Goal: Check status: Check status

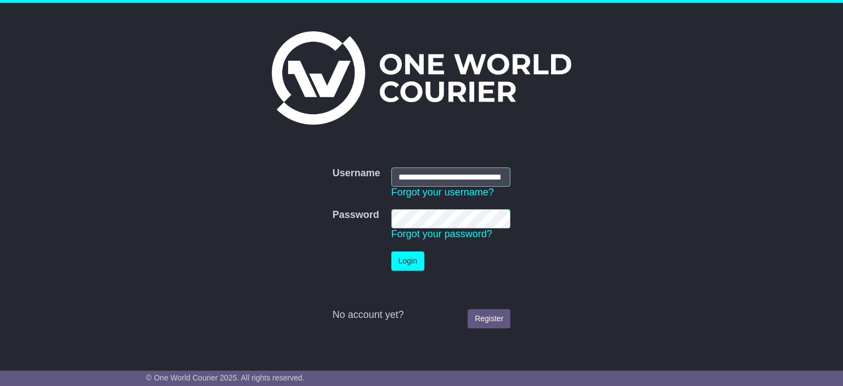
scroll to position [0, 31]
drag, startPoint x: 406, startPoint y: 262, endPoint x: 415, endPoint y: 256, distance: 11.4
click at [410, 259] on button "Login" at bounding box center [407, 260] width 33 height 19
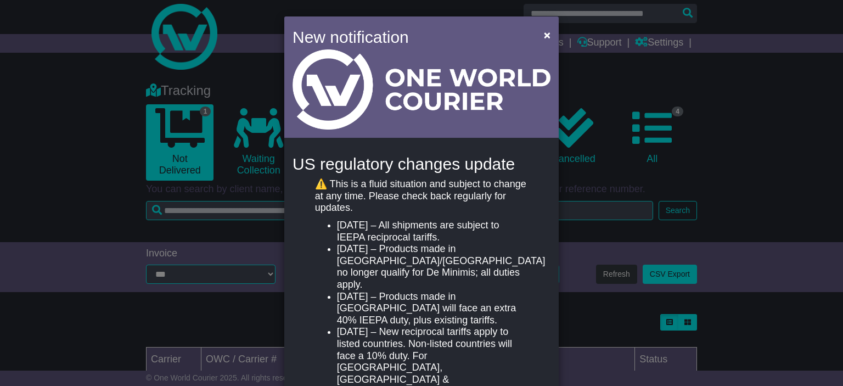
scroll to position [10, 0]
click at [547, 35] on span "×" at bounding box center [547, 35] width 7 height 13
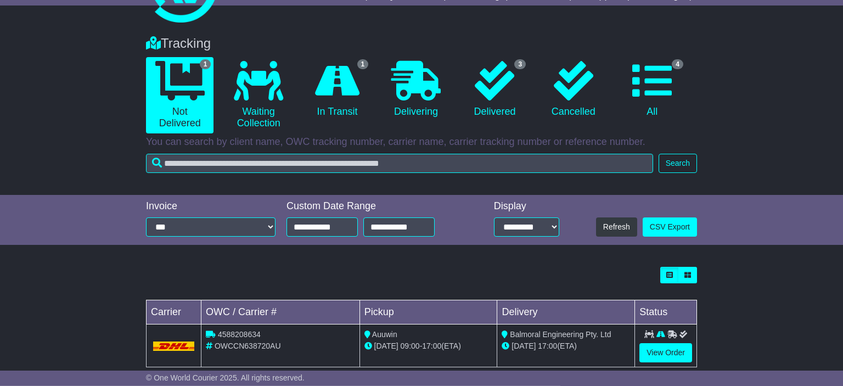
scroll to position [76, 0]
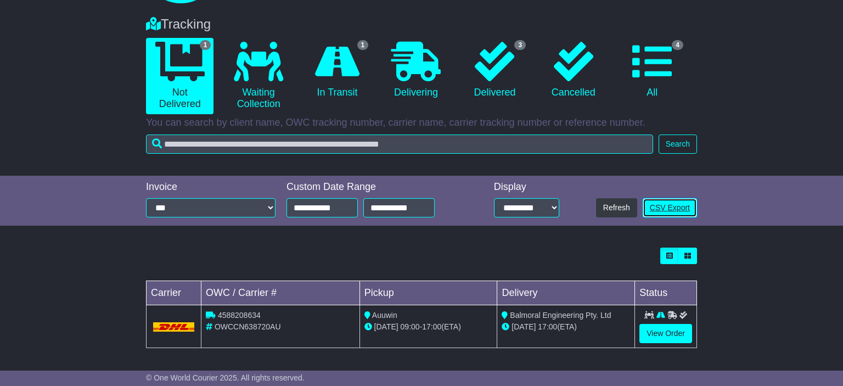
click at [687, 206] on link "CSV Export" at bounding box center [669, 207] width 54 height 19
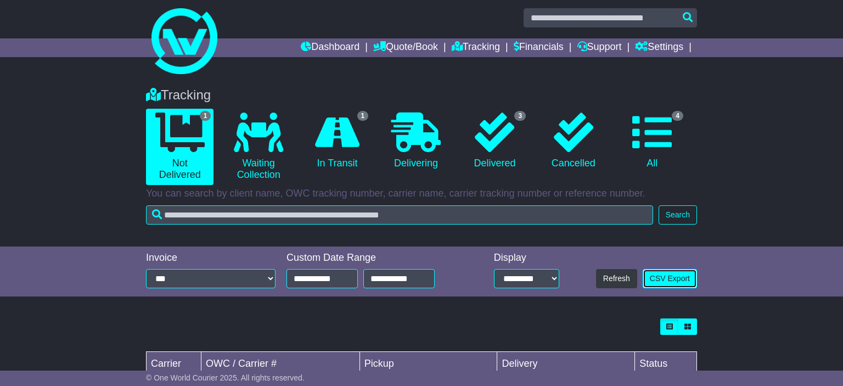
scroll to position [0, 0]
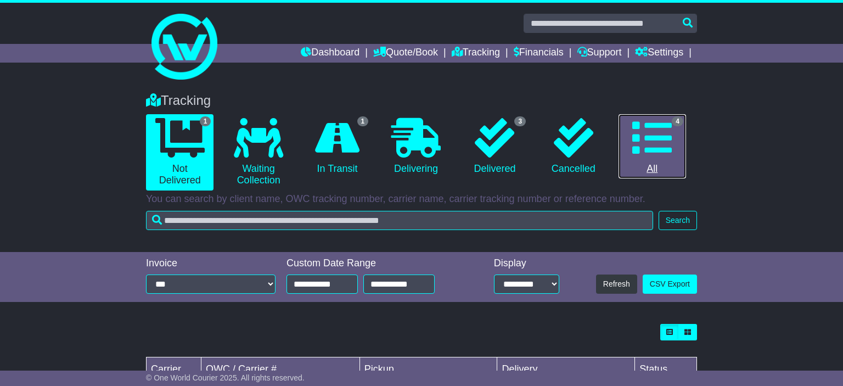
click at [666, 164] on link "4 All" at bounding box center [651, 146] width 67 height 65
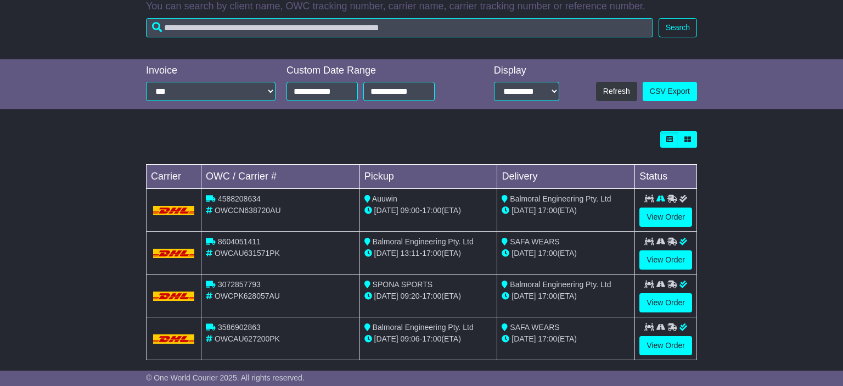
scroll to position [204, 0]
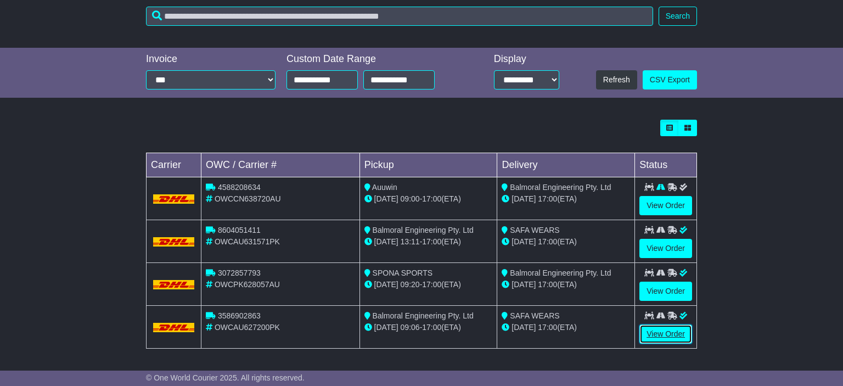
click at [675, 335] on link "View Order" at bounding box center [665, 333] width 53 height 19
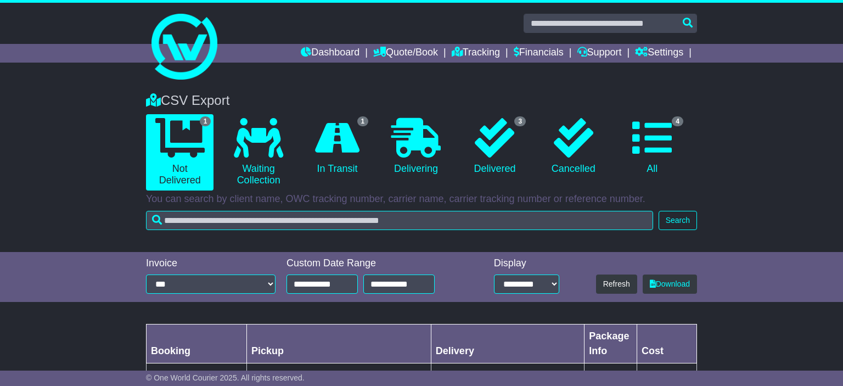
click at [806, 151] on div "CSV Export 1 Not Delivered 0 Waiting Collection 1 In Transit 0 3 0 4" at bounding box center [421, 167] width 843 height 170
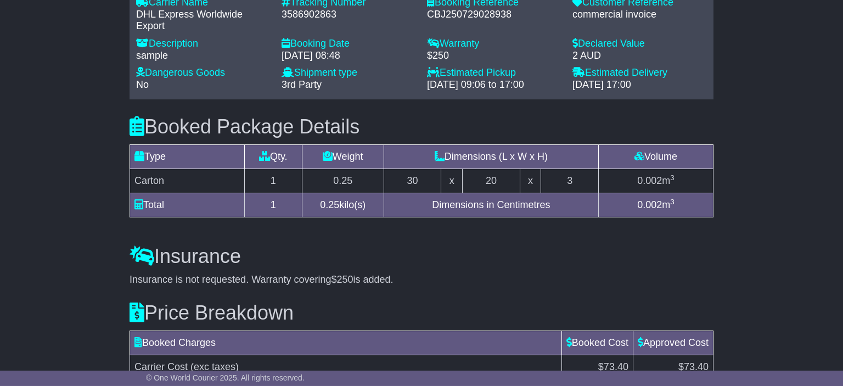
scroll to position [988, 0]
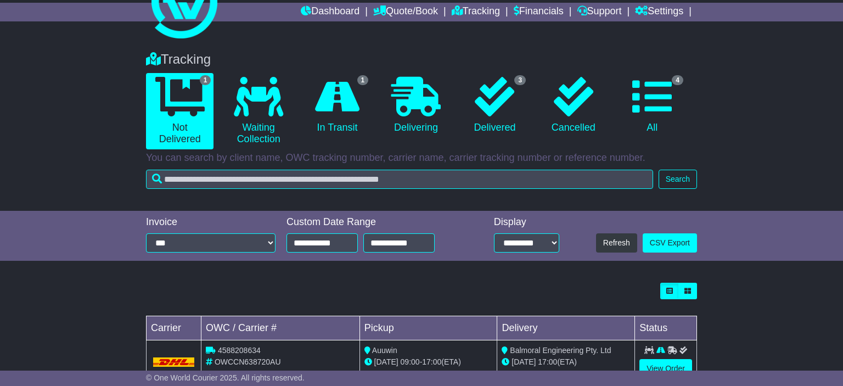
scroll to position [18, 0]
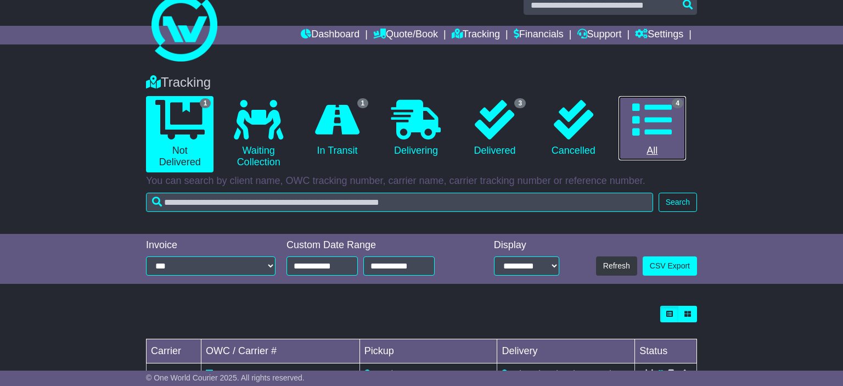
click at [652, 113] on icon at bounding box center [651, 119] width 39 height 39
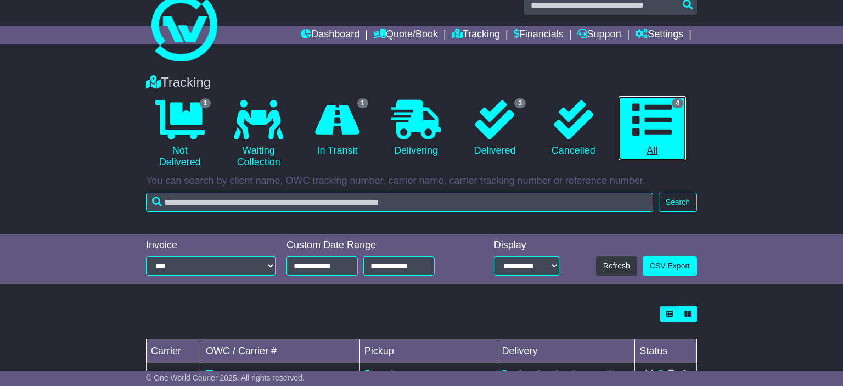
scroll to position [10, 0]
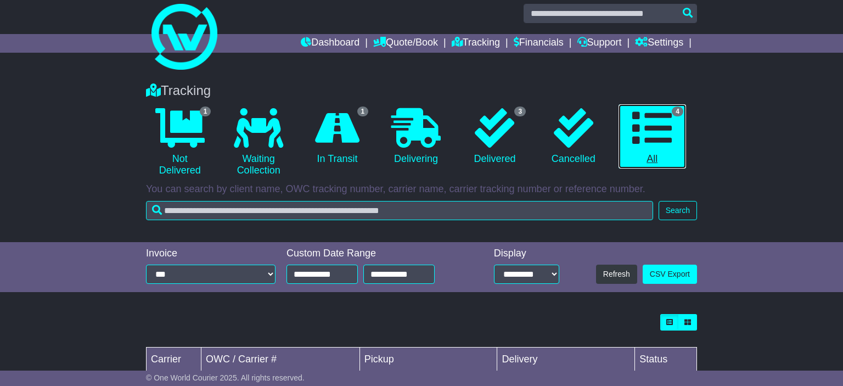
click at [651, 159] on link "4 All" at bounding box center [651, 136] width 67 height 65
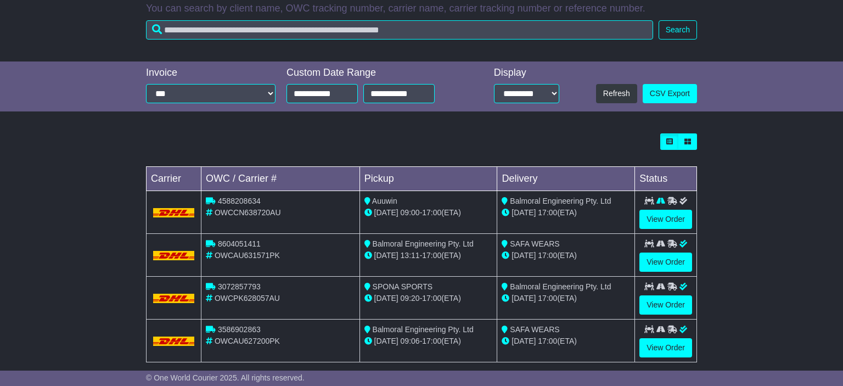
scroll to position [204, 0]
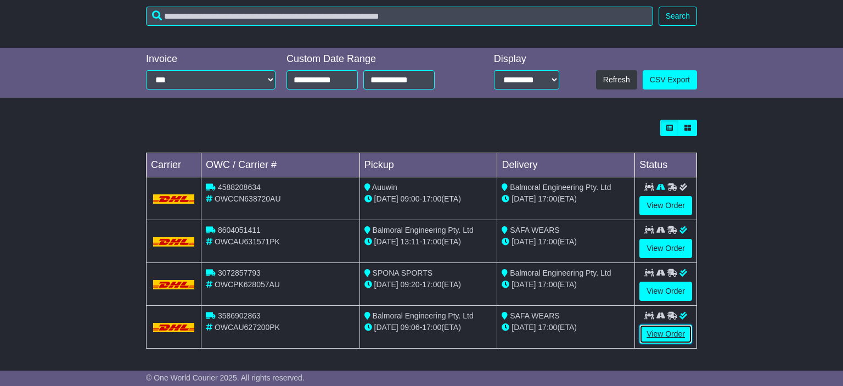
click at [652, 336] on link "View Order" at bounding box center [665, 333] width 53 height 19
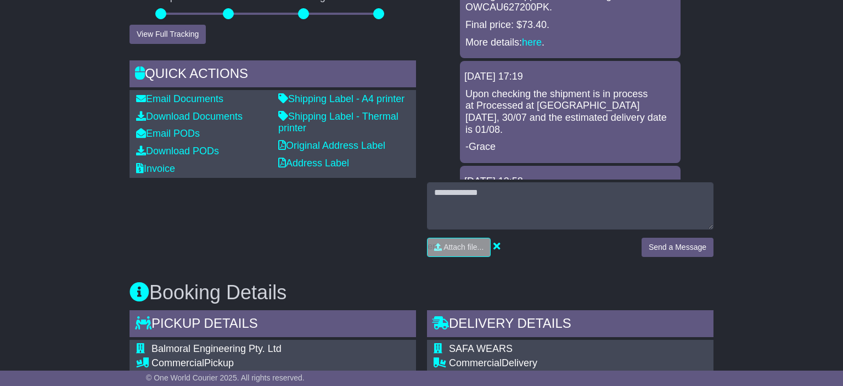
scroll to position [58, 0]
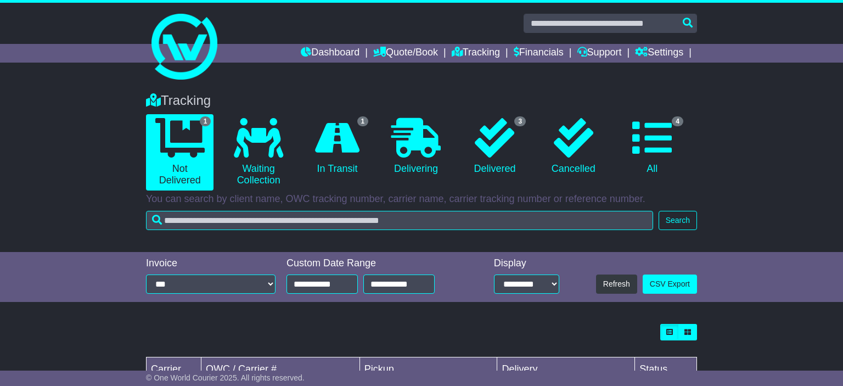
scroll to position [10, 0]
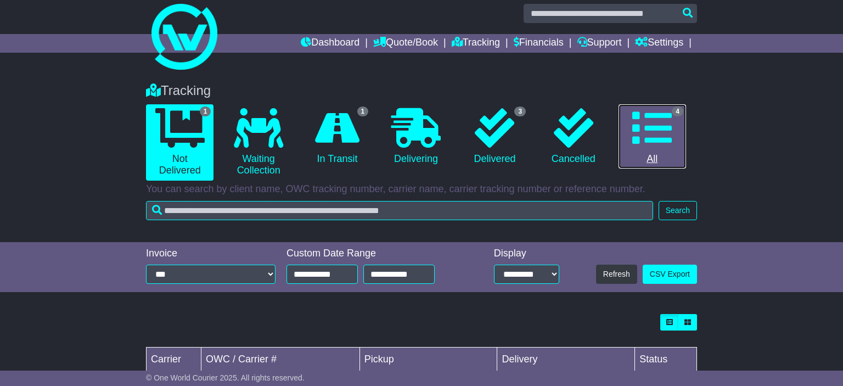
click at [655, 125] on icon at bounding box center [651, 127] width 39 height 39
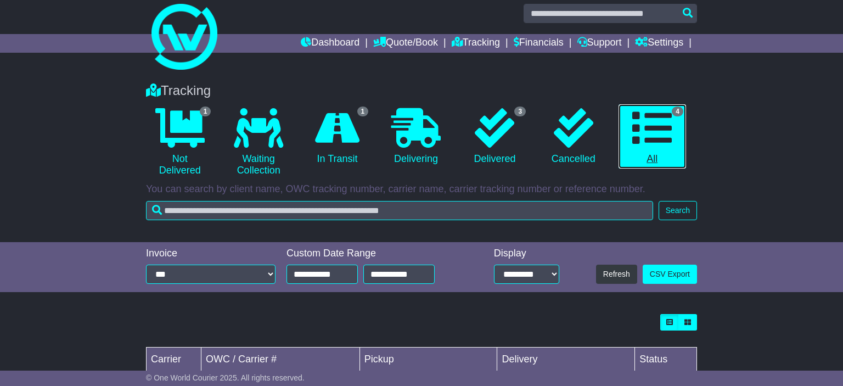
click at [652, 154] on link "4 All" at bounding box center [651, 136] width 67 height 65
click at [663, 117] on icon at bounding box center [651, 127] width 39 height 39
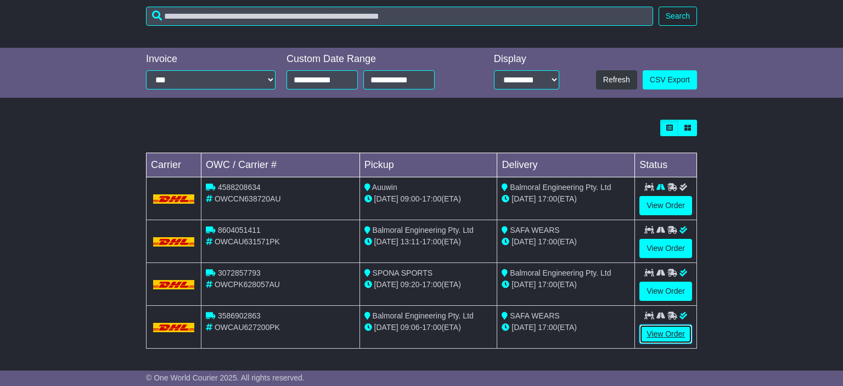
click at [657, 331] on link "View Order" at bounding box center [665, 333] width 53 height 19
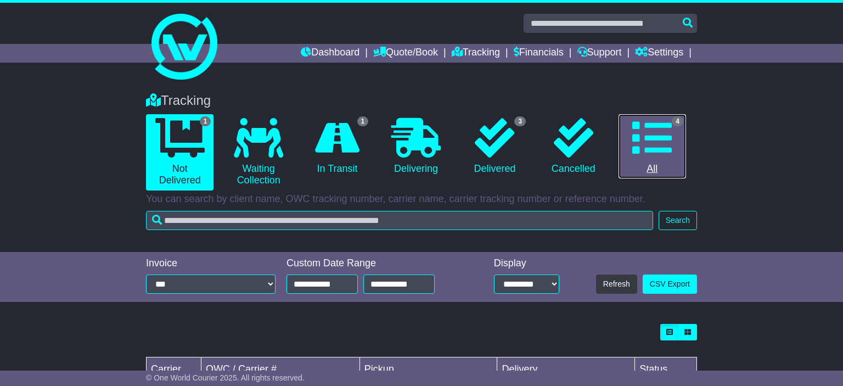
click at [653, 142] on icon at bounding box center [651, 137] width 39 height 39
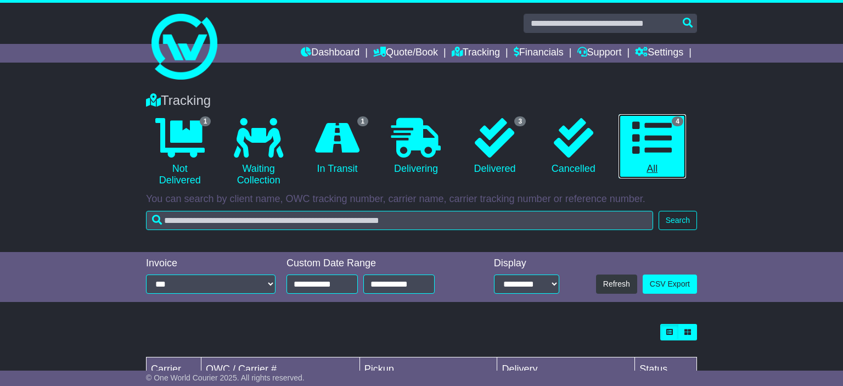
click at [669, 140] on icon at bounding box center [651, 137] width 39 height 39
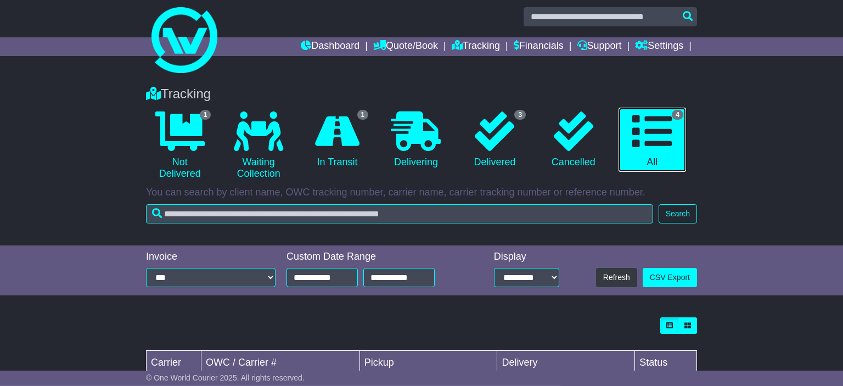
scroll to position [204, 0]
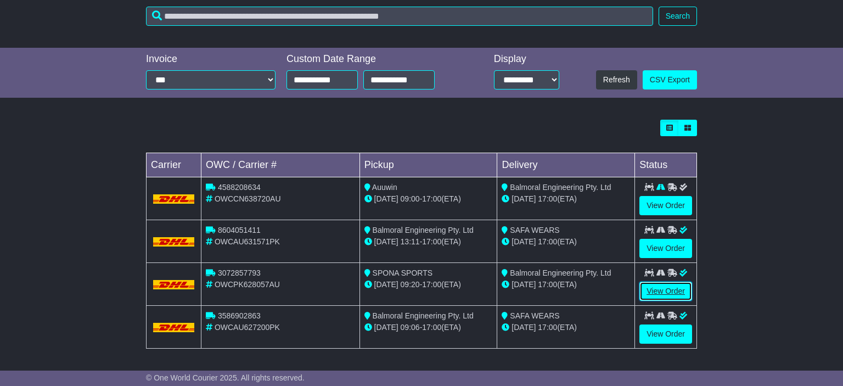
click at [663, 290] on link "View Order" at bounding box center [665, 290] width 53 height 19
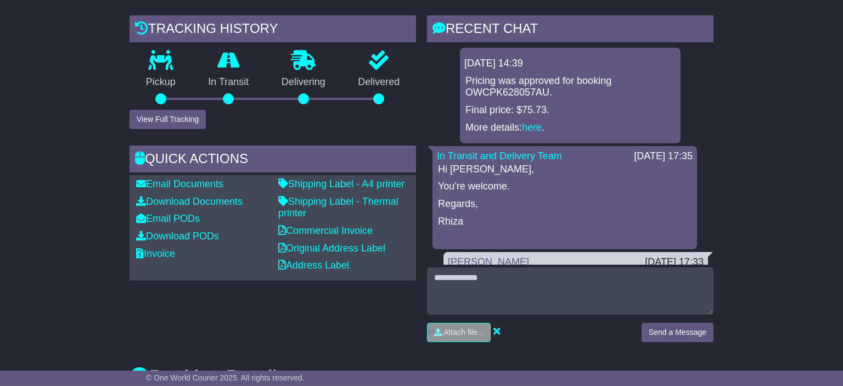
scroll to position [208, 0]
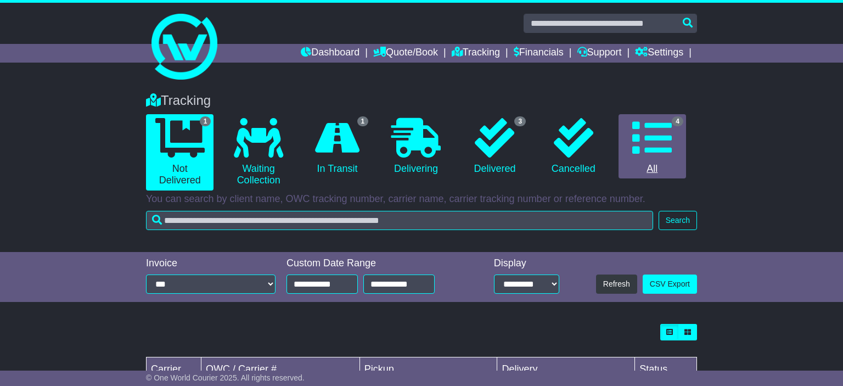
scroll to position [10, 0]
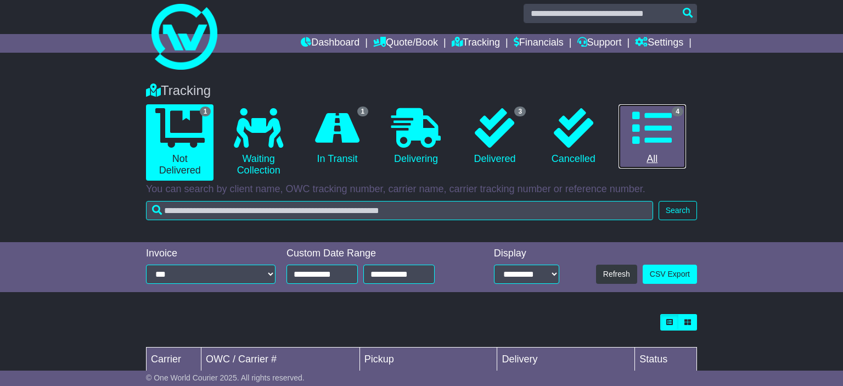
click at [657, 126] on icon at bounding box center [651, 127] width 39 height 39
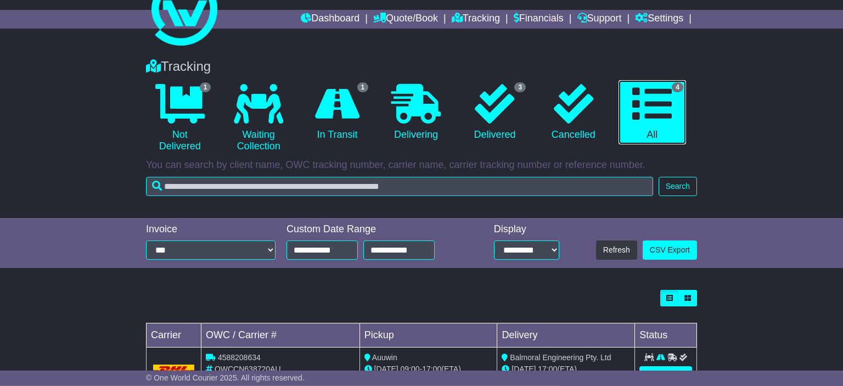
scroll to position [204, 0]
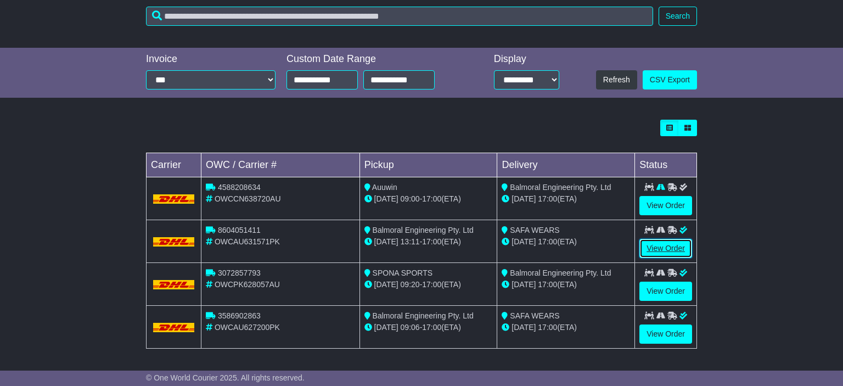
click at [675, 246] on link "View Order" at bounding box center [665, 248] width 53 height 19
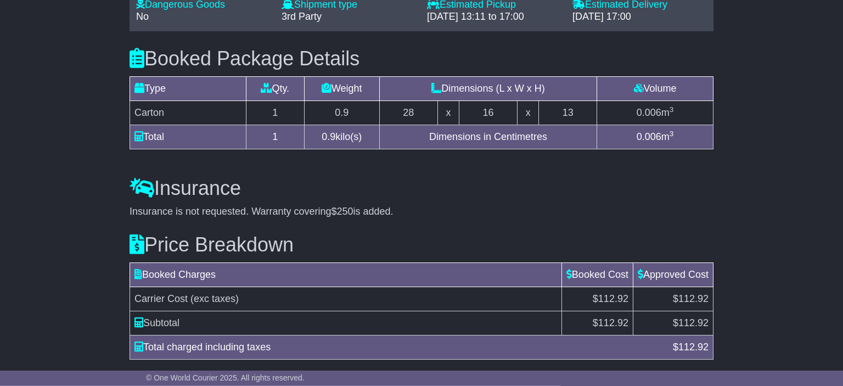
scroll to position [988, 0]
